Goal: Task Accomplishment & Management: Use online tool/utility

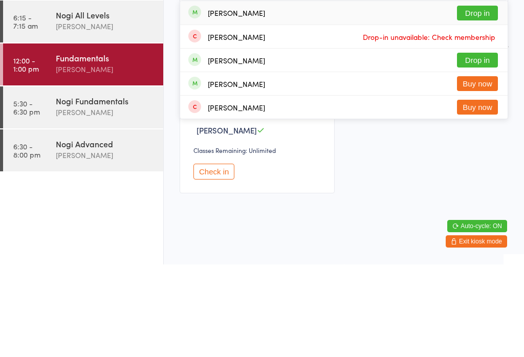
type input "Kav"
click at [272, 141] on div "[PERSON_NAME] Drop in" at bounding box center [344, 152] width 328 height 23
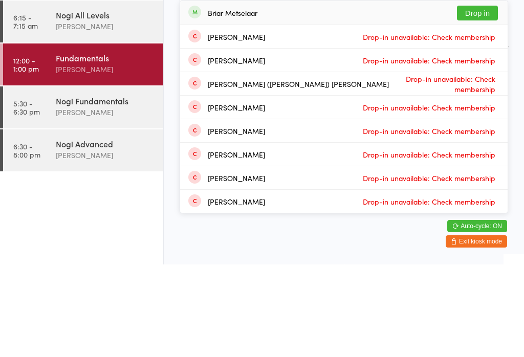
type input "briar"
click at [478, 98] on button "Drop in" at bounding box center [477, 105] width 41 height 15
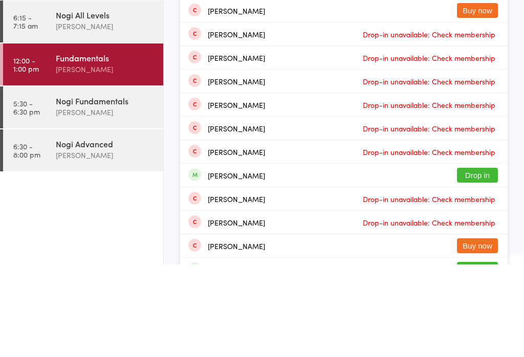
type input "[PERSON_NAME]"
click at [473, 35] on button "Drop in" at bounding box center [477, 32] width 41 height 15
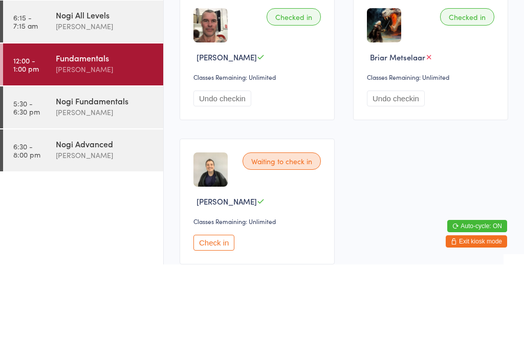
scroll to position [93, 0]
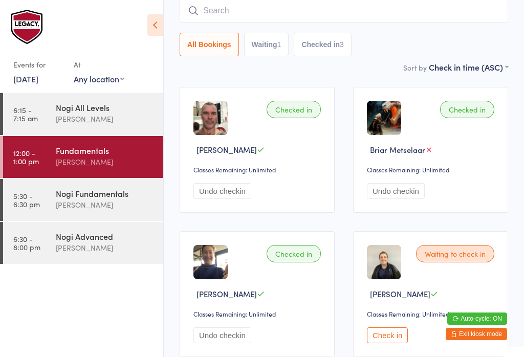
click at [313, 19] on input "search" at bounding box center [344, 11] width 329 height 24
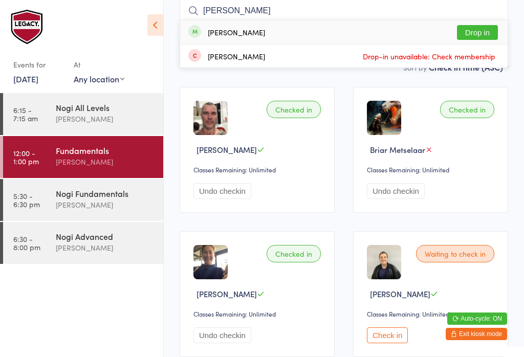
type input "[PERSON_NAME]"
click at [488, 33] on button "Drop in" at bounding box center [477, 32] width 41 height 15
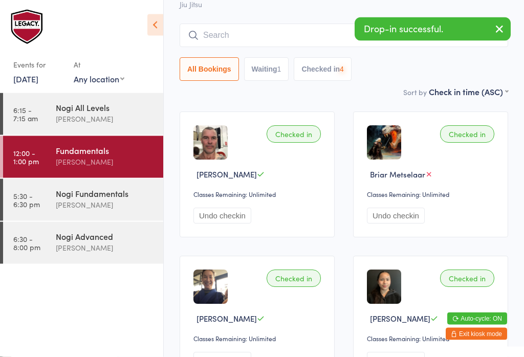
scroll to position [0, 0]
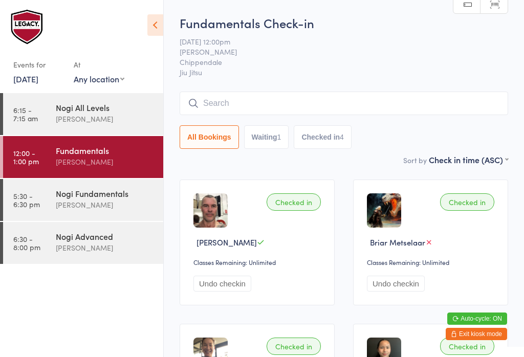
click at [271, 83] on div "Fundamentals Check-in [DATE] 12:00pm [PERSON_NAME] Chippendale Jiu Jitsu Manual…" at bounding box center [344, 84] width 329 height 140
click at [279, 101] on input "search" at bounding box center [344, 104] width 329 height 24
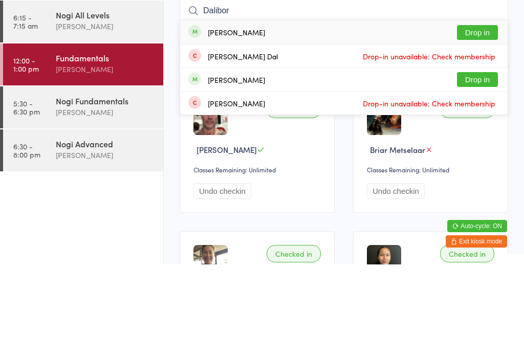
type input "Dalibor"
click at [478, 118] on button "Drop in" at bounding box center [477, 125] width 41 height 15
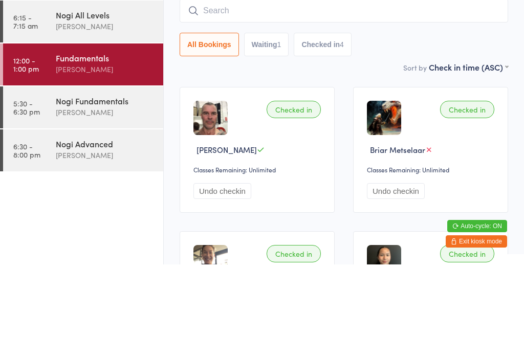
scroll to position [93, 0]
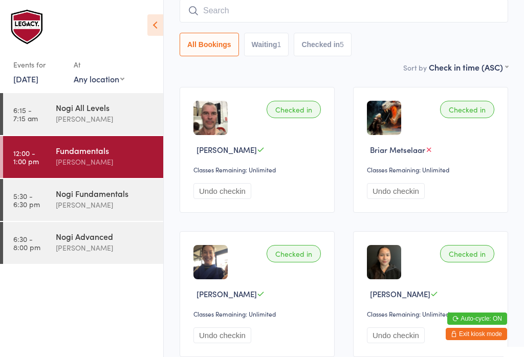
click at [372, 19] on input "search" at bounding box center [344, 11] width 329 height 24
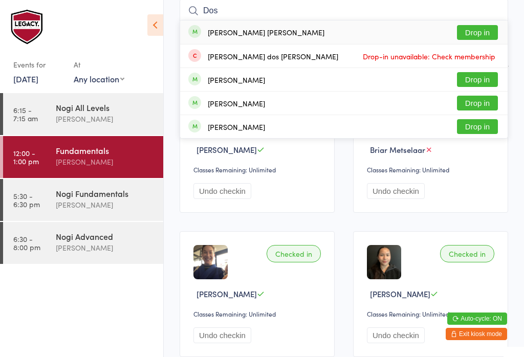
type input "Dos"
click at [483, 26] on button "Drop in" at bounding box center [477, 32] width 41 height 15
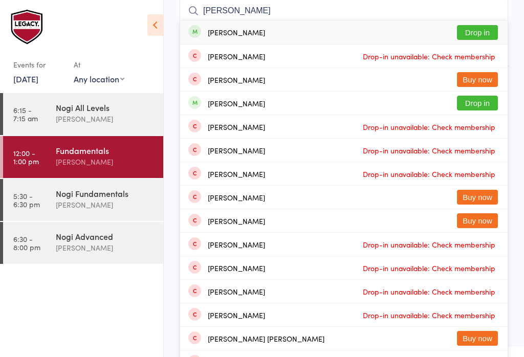
type input "[PERSON_NAME]"
click at [483, 35] on button "Drop in" at bounding box center [477, 32] width 41 height 15
